Goal: Task Accomplishment & Management: Complete application form

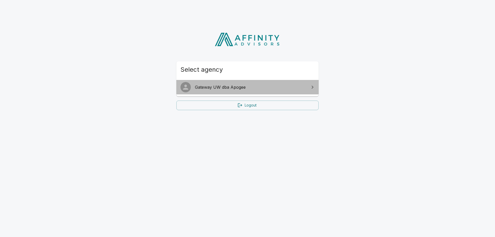
click at [213, 88] on span "Gateway UW dba Apogee" at bounding box center [250, 87] width 111 height 6
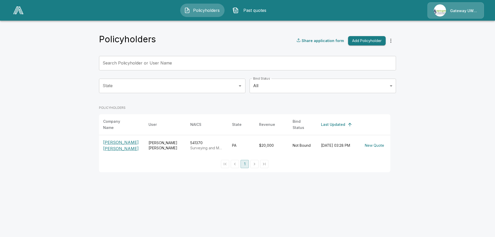
click at [377, 41] on button "Add Policyholder" at bounding box center [367, 41] width 38 height 10
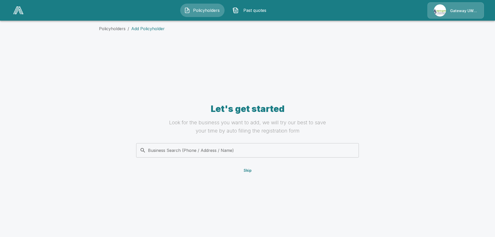
click at [247, 170] on button "Skip" at bounding box center [247, 171] width 16 height 10
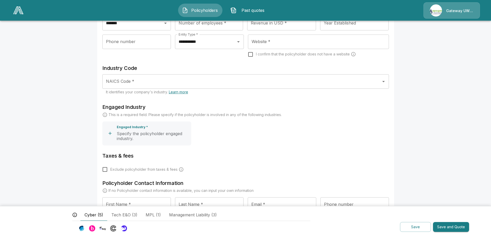
scroll to position [103, 0]
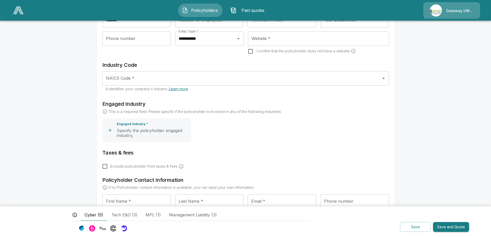
click at [158, 77] on input "NAICS Code *" at bounding box center [242, 78] width 274 height 10
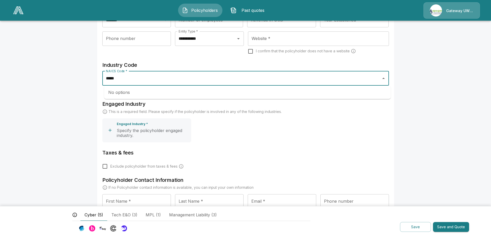
drag, startPoint x: 132, startPoint y: 77, endPoint x: 92, endPoint y: 74, distance: 40.3
click at [92, 74] on main "**********" at bounding box center [245, 72] width 491 height 350
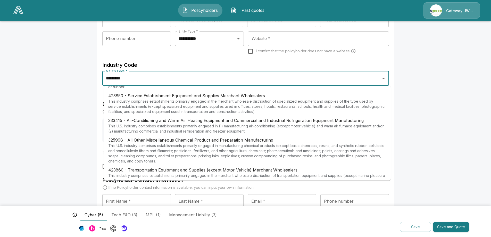
scroll to position [0, 0]
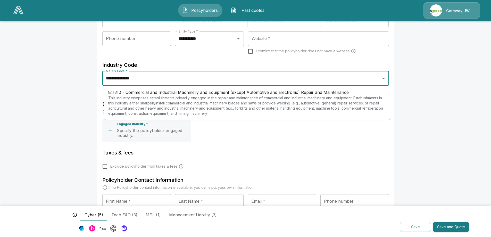
click at [187, 101] on p "This industry comprises establishments primarily engaged in the repair and main…" at bounding box center [247, 105] width 278 height 21
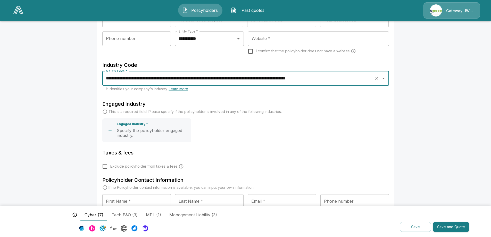
type input "**********"
click at [111, 129] on icon "button" at bounding box center [109, 130] width 5 height 5
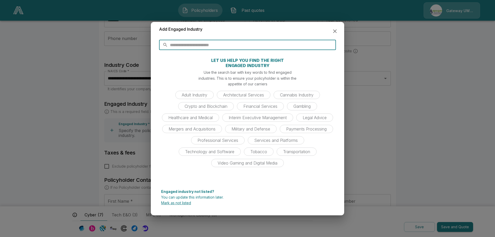
click at [212, 45] on input "text" at bounding box center [253, 45] width 166 height 10
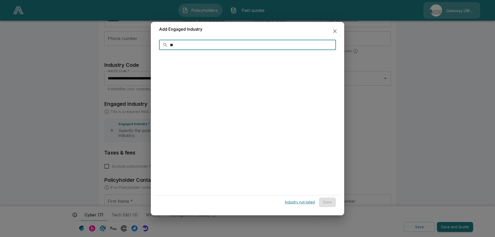
type input "*"
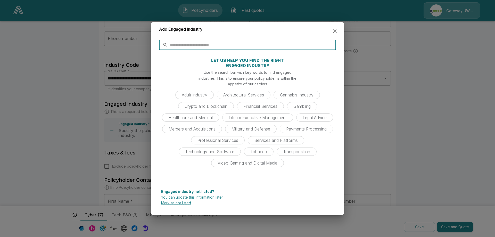
click at [182, 203] on p "Mark as not listed" at bounding box center [247, 203] width 173 height 4
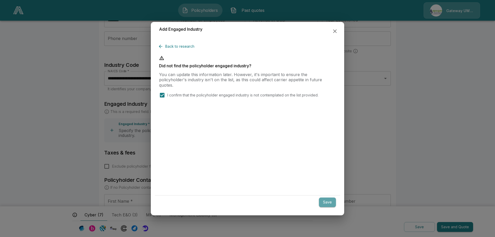
click at [324, 204] on button "Save" at bounding box center [327, 202] width 17 height 10
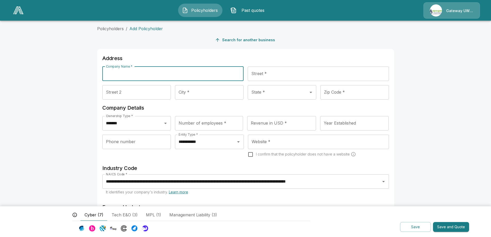
click at [153, 72] on input "Company Name *" at bounding box center [172, 73] width 141 height 14
click at [267, 123] on input "Revenue in USD *" at bounding box center [281, 123] width 69 height 14
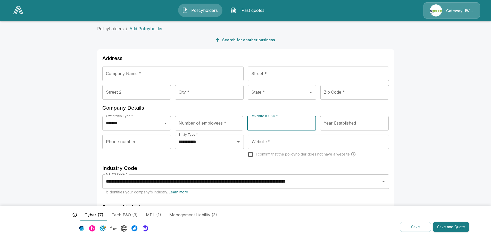
click at [272, 139] on input "Website *" at bounding box center [318, 142] width 136 height 10
